Goal: Communication & Community: Connect with others

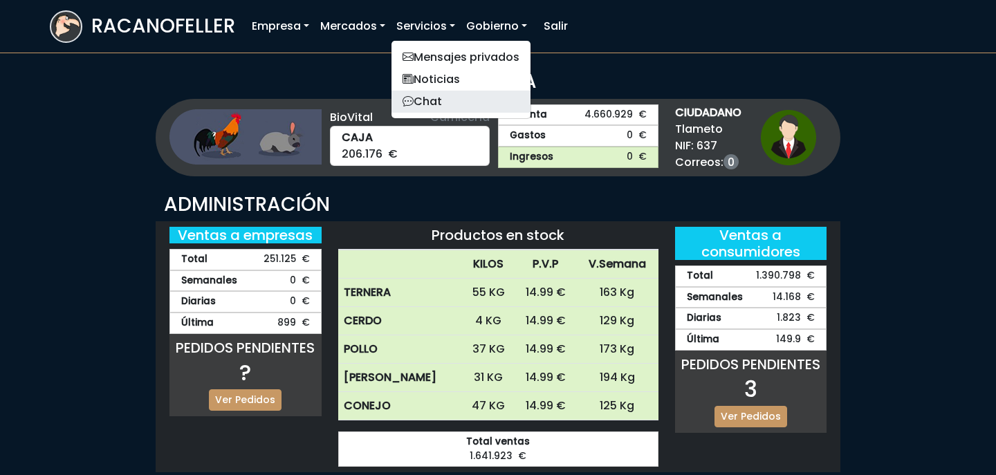
click at [438, 106] on link "Chat" at bounding box center [460, 102] width 139 height 22
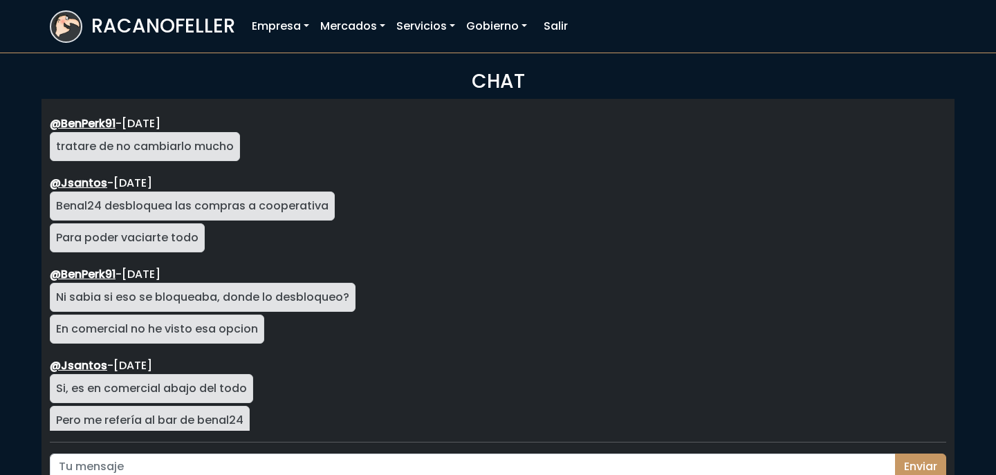
scroll to position [2464, 0]
